Goal: Task Accomplishment & Management: Manage account settings

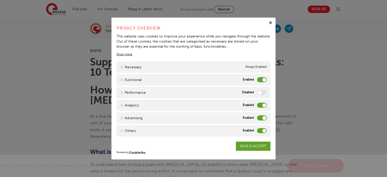
click at [260, 105] on label "Analytics" at bounding box center [262, 104] width 10 height 5
click at [0, 0] on input "Analytics" at bounding box center [0, 0] width 0 height 0
click at [260, 119] on label "Advertising" at bounding box center [262, 117] width 10 height 5
click at [0, 0] on input "Advertising" at bounding box center [0, 0] width 0 height 0
click at [260, 130] on label "Others" at bounding box center [262, 130] width 10 height 5
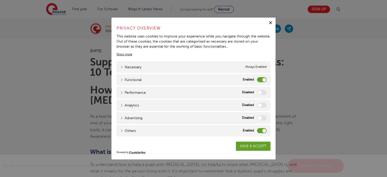
click at [0, 0] on input "Others" at bounding box center [0, 0] width 0 height 0
click at [259, 79] on label "Functional" at bounding box center [262, 79] width 10 height 5
click at [0, 0] on input "Functional" at bounding box center [0, 0] width 0 height 0
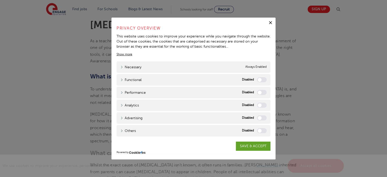
scroll to position [178, 0]
click at [247, 146] on link "SAVE & ACCEPT" at bounding box center [253, 145] width 35 height 9
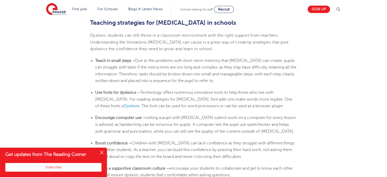
scroll to position [839, 0]
